Goal: Task Accomplishment & Management: Manage account settings

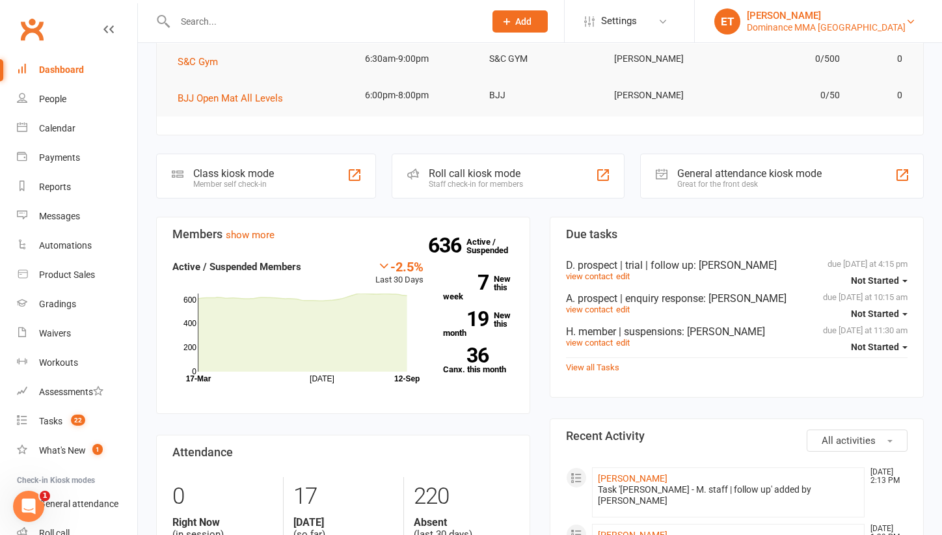
click at [892, 24] on div "Dominance MMA [GEOGRAPHIC_DATA]" at bounding box center [826, 27] width 159 height 12
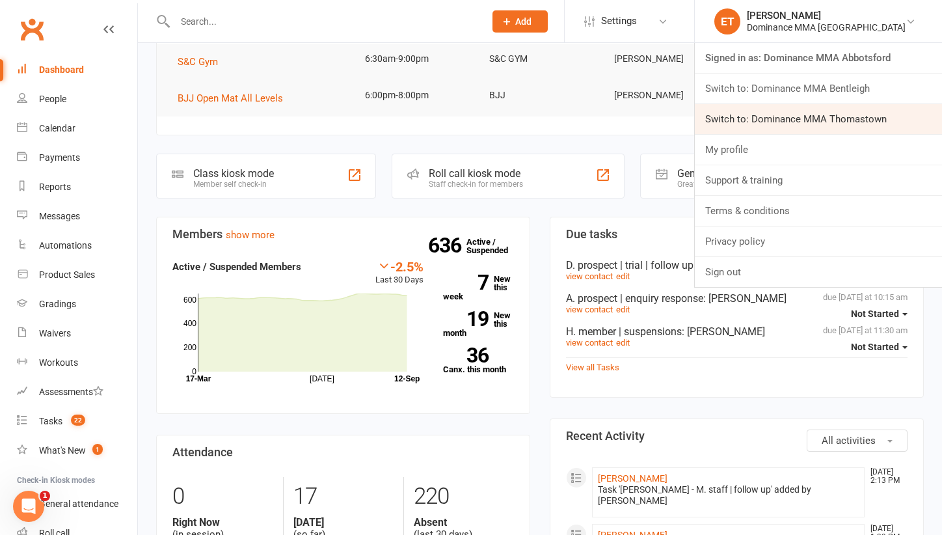
click at [864, 110] on link "Switch to: Dominance MMA Thomastown" at bounding box center [818, 119] width 247 height 30
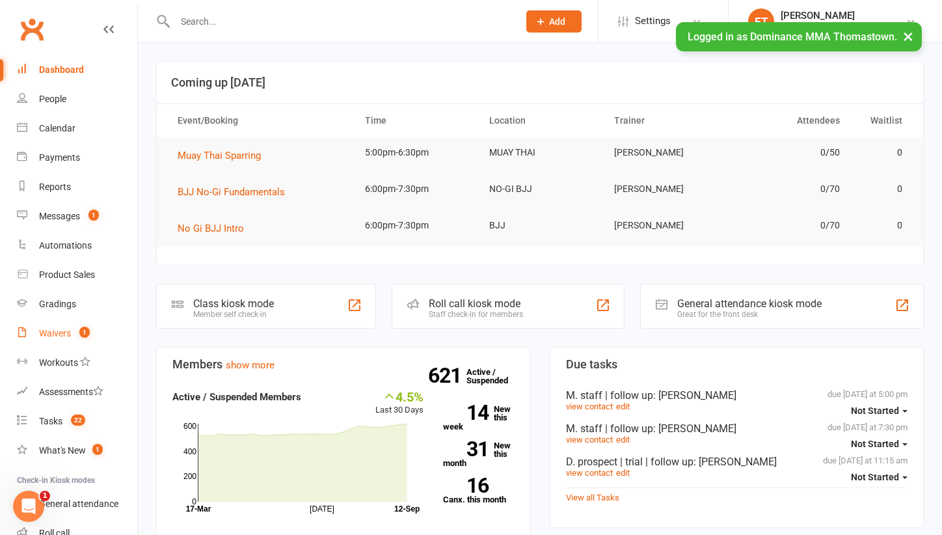
click at [61, 340] on link "Waivers 1" at bounding box center [77, 333] width 120 height 29
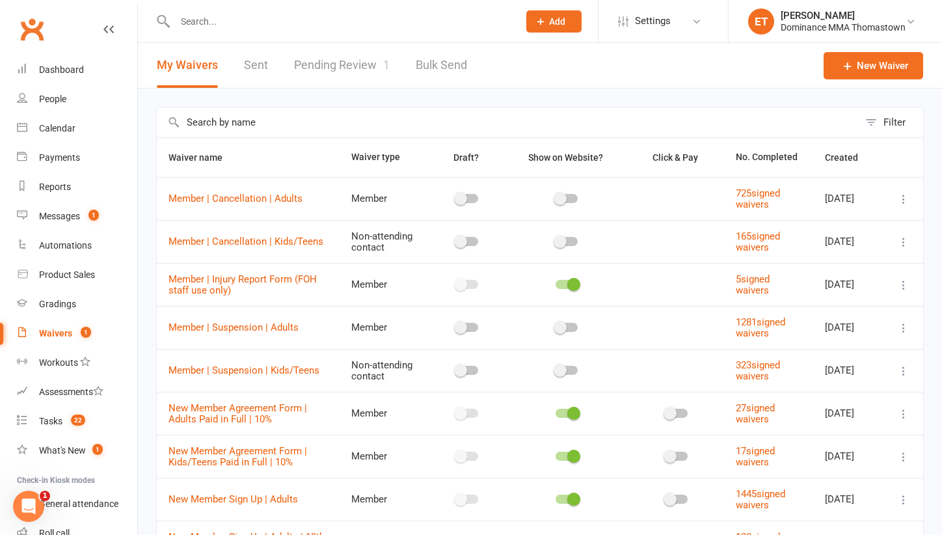
click at [333, 77] on link "Pending Review 1" at bounding box center [342, 65] width 96 height 45
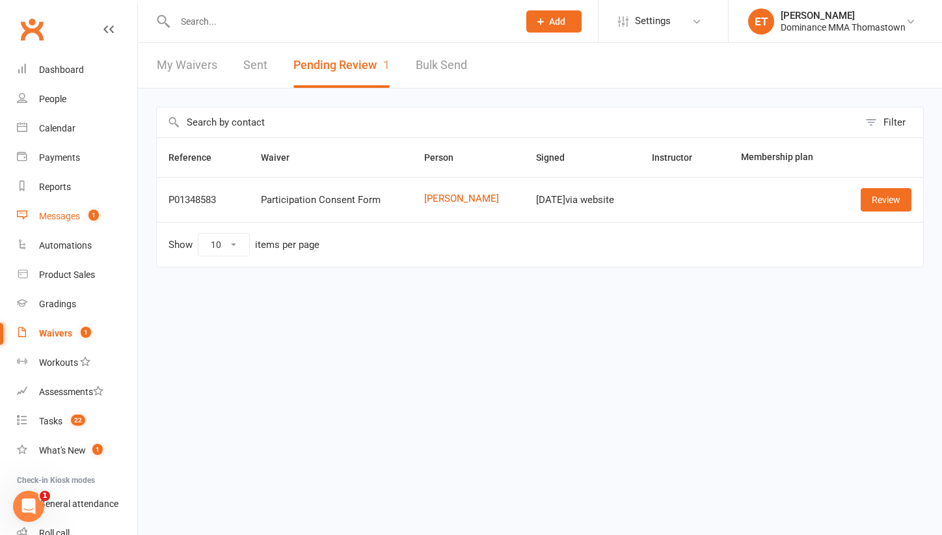
click at [88, 211] on count-badge "1" at bounding box center [90, 216] width 17 height 10
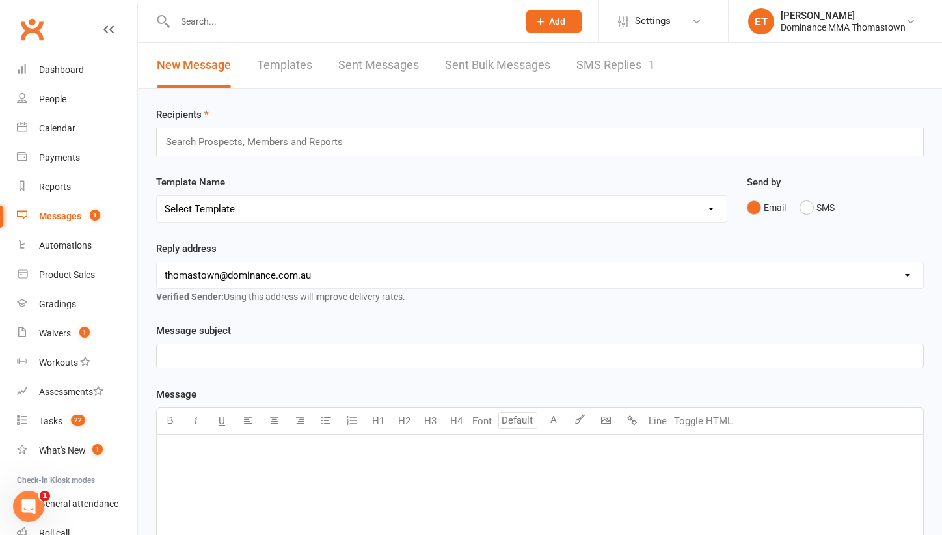
click at [602, 53] on link "SMS Replies 1" at bounding box center [615, 65] width 78 height 45
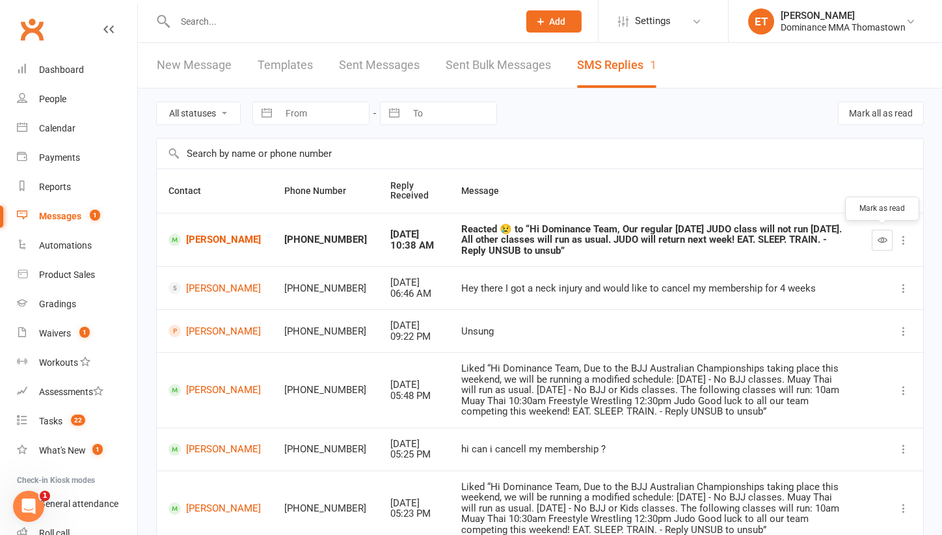
click at [882, 231] on button "button" at bounding box center [882, 240] width 21 height 21
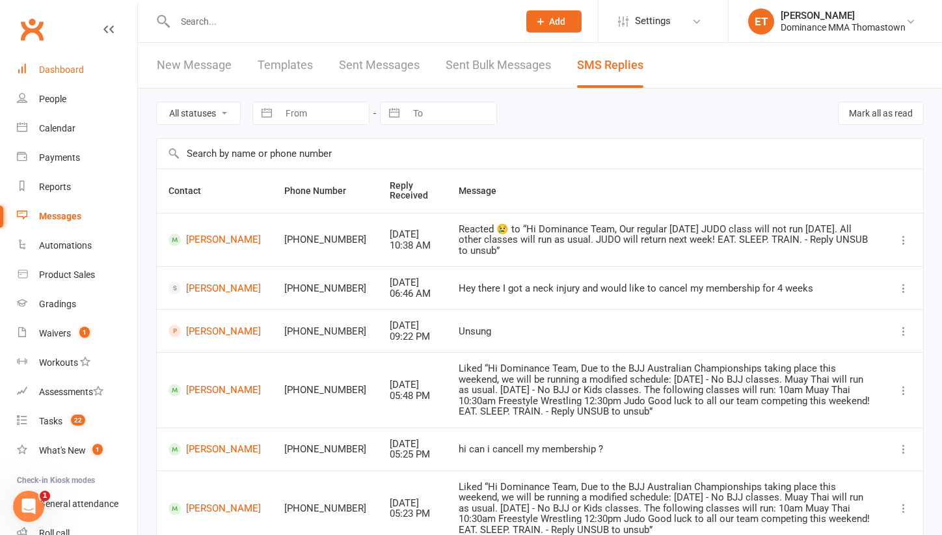
click at [68, 75] on link "Dashboard" at bounding box center [77, 69] width 120 height 29
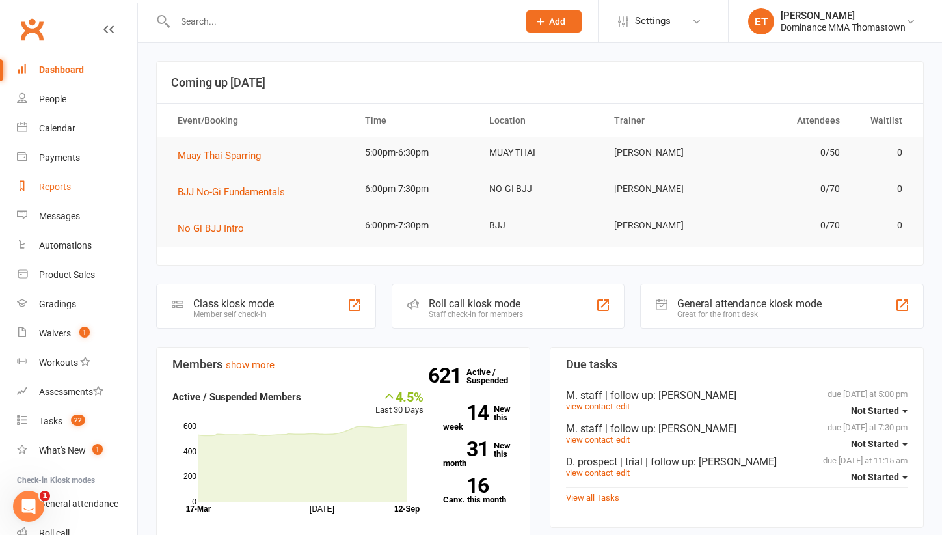
click at [56, 183] on div "Reports" at bounding box center [55, 187] width 32 height 10
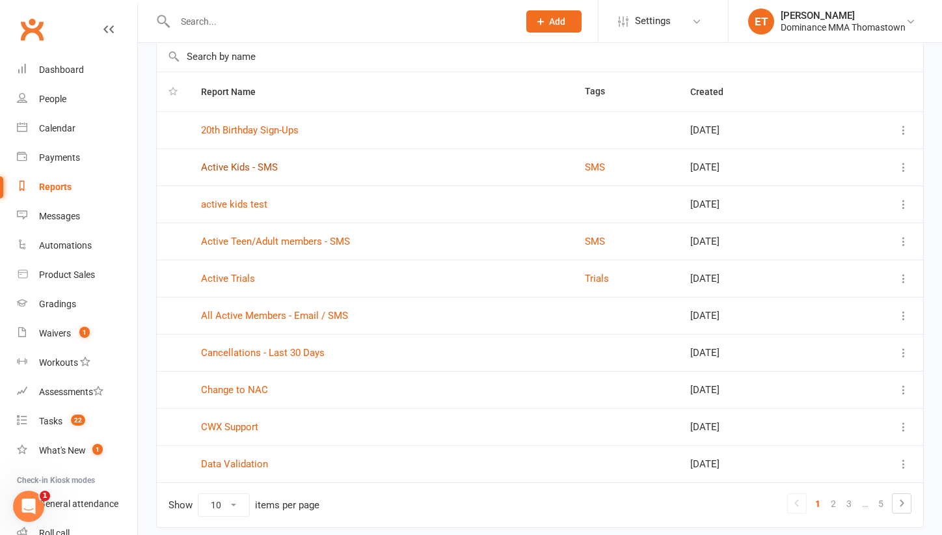
scroll to position [66, 0]
click at [255, 168] on link "Active Kids - SMS" at bounding box center [239, 167] width 77 height 12
click at [282, 239] on link "Active Teen/Adult members - SMS" at bounding box center [275, 241] width 149 height 12
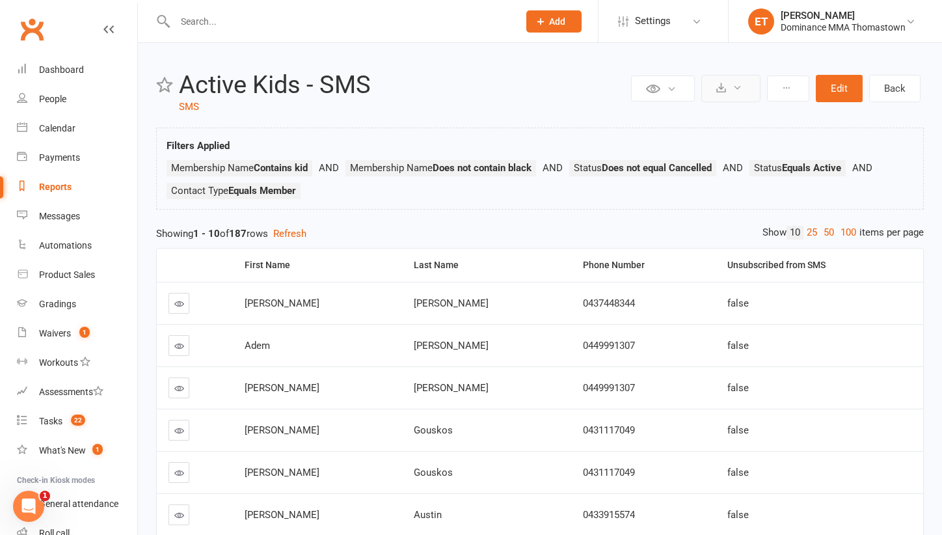
click at [728, 87] on button at bounding box center [730, 88] width 59 height 27
click at [528, 189] on ul "Membership Name Contains kid Membership Name Does not contain black Status Does…" at bounding box center [540, 183] width 747 height 46
click at [792, 85] on button at bounding box center [788, 88] width 42 height 26
click at [747, 87] on button at bounding box center [730, 88] width 59 height 27
click at [724, 113] on link "Export to CSV" at bounding box center [691, 120] width 137 height 26
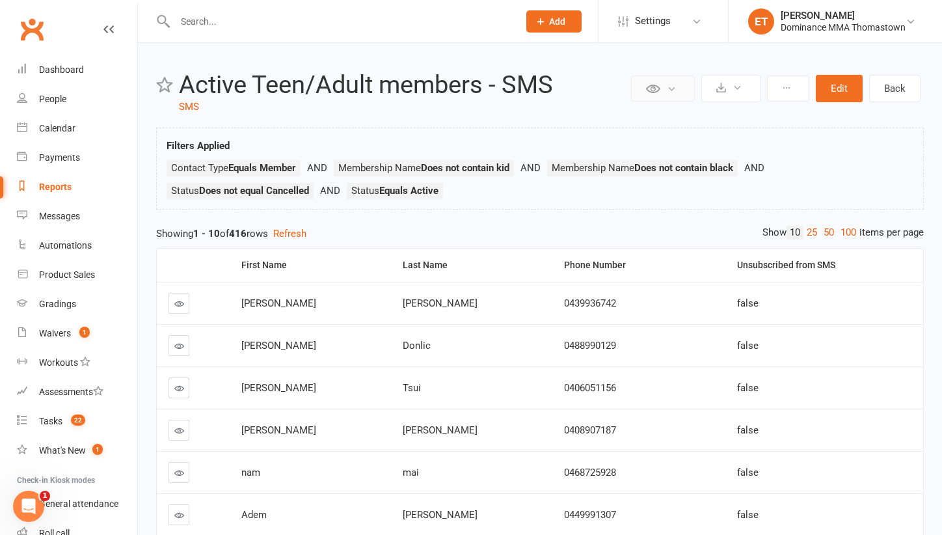
click at [676, 91] on icon at bounding box center [672, 89] width 10 height 10
click at [695, 57] on div "Private Report Only visible by me Public Report Visible to everyone Export to C…" at bounding box center [540, 416] width 804 height 746
click at [734, 92] on button at bounding box center [730, 88] width 59 height 27
click at [712, 113] on link "Export to CSV" at bounding box center [691, 120] width 137 height 26
